Goal: Task Accomplishment & Management: Manage account settings

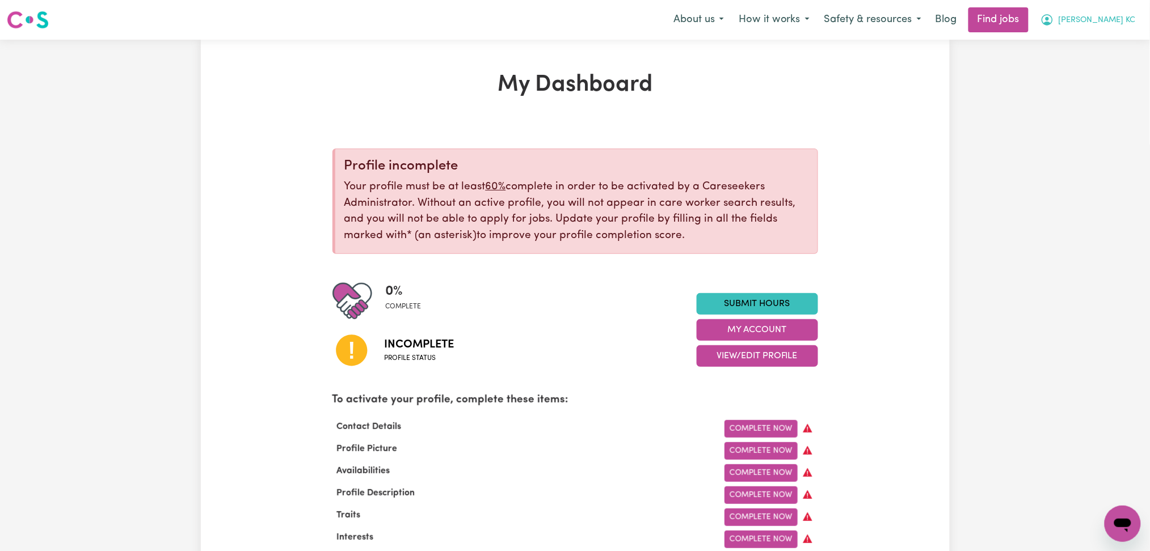
click at [1082, 23] on span "[PERSON_NAME] KC" at bounding box center [1097, 20] width 77 height 12
click at [1061, 95] on link "Logout" at bounding box center [1098, 87] width 90 height 22
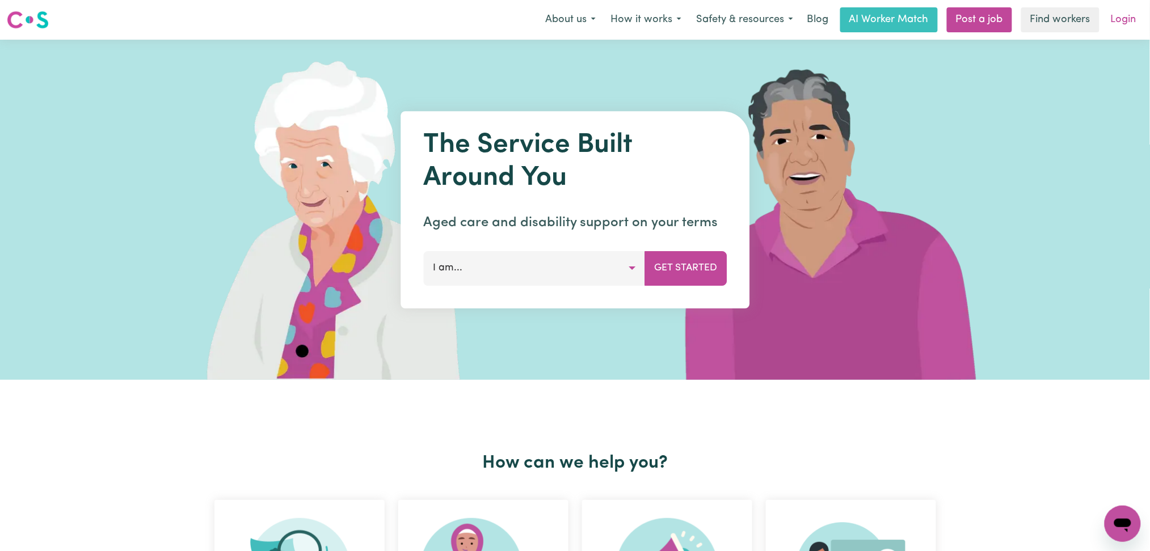
click at [1105, 23] on link "Login" at bounding box center [1123, 19] width 39 height 25
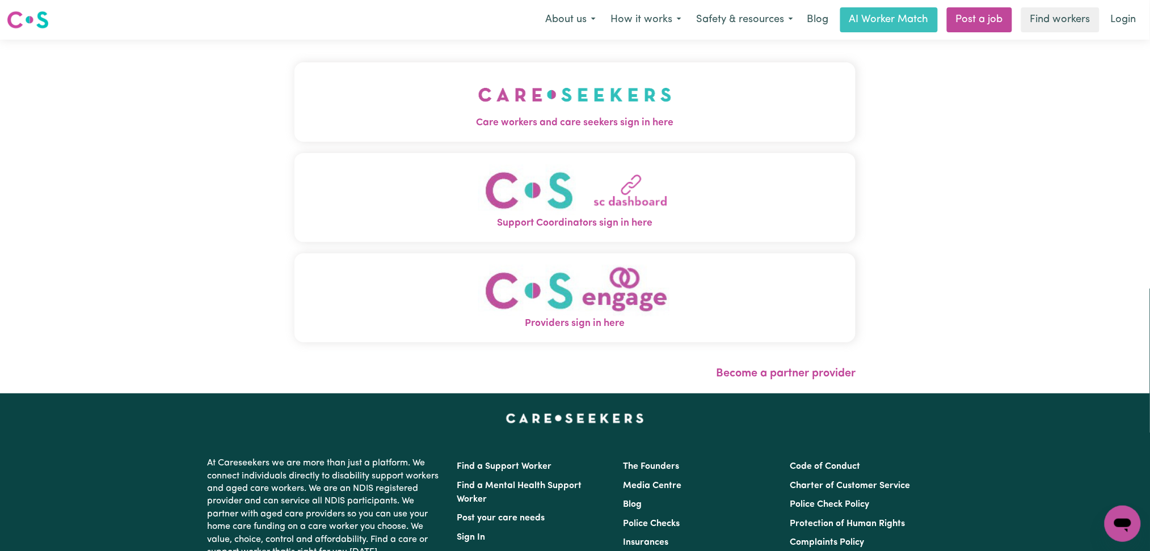
click at [570, 116] on span "Care workers and care seekers sign in here" at bounding box center [575, 123] width 562 height 15
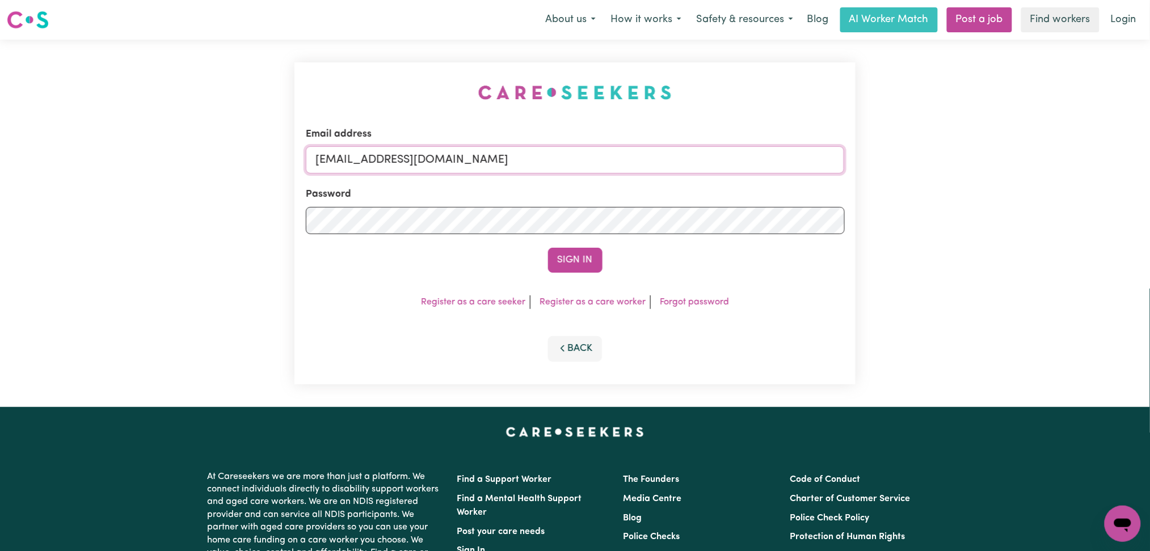
drag, startPoint x: 479, startPoint y: 169, endPoint x: 472, endPoint y: 169, distance: 6.8
click at [479, 169] on input "[EMAIL_ADDRESS][DOMAIN_NAME]" at bounding box center [575, 159] width 539 height 27
drag, startPoint x: 371, startPoint y: 152, endPoint x: 616, endPoint y: 153, distance: 244.5
click at [616, 153] on input "Superuser~[EMAIL_ADDRESS][DOMAIN_NAME]" at bounding box center [575, 159] width 539 height 27
type input "Superuser~[EMAIL_ADDRESS][DOMAIN_NAME]"
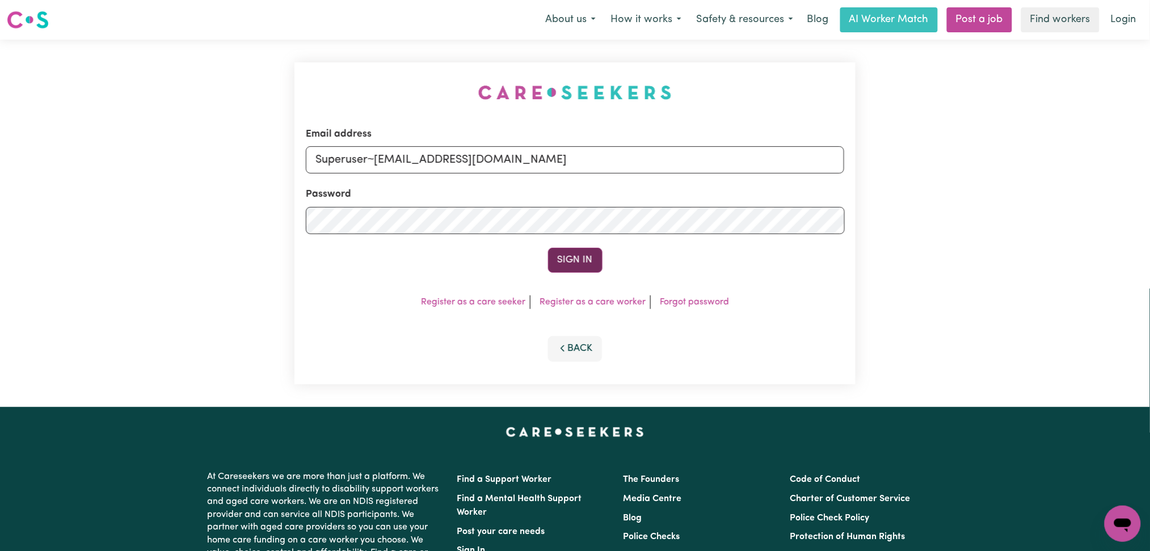
click at [570, 268] on button "Sign In" at bounding box center [575, 260] width 54 height 25
